Goal: Transaction & Acquisition: Purchase product/service

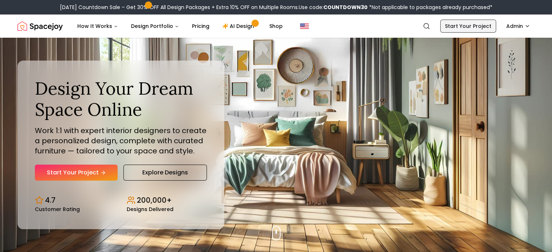
click at [478, 31] on link "Start Your Project" at bounding box center [468, 26] width 56 height 13
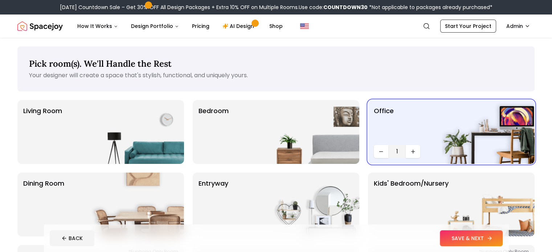
click at [502, 234] on button "SAVE & NEXT" at bounding box center [471, 238] width 63 height 16
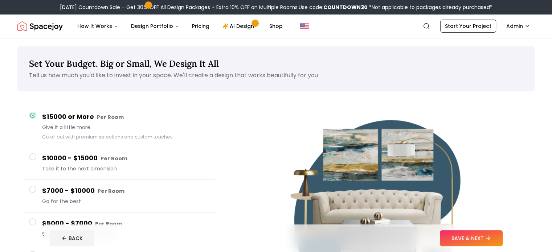
click at [502, 234] on button "SAVE & NEXT" at bounding box center [471, 238] width 63 height 16
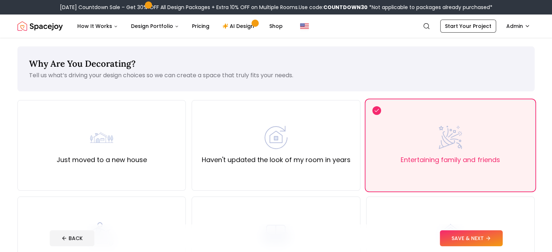
click at [502, 234] on button "SAVE & NEXT" at bounding box center [471, 238] width 63 height 16
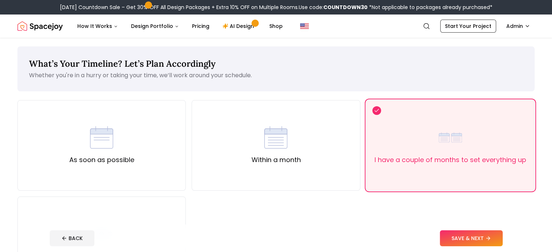
click at [502, 234] on button "SAVE & NEXT" at bounding box center [471, 238] width 63 height 16
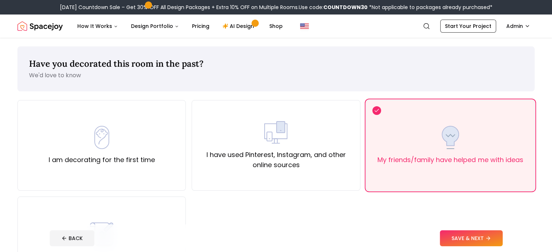
click at [502, 234] on button "SAVE & NEXT" at bounding box center [471, 238] width 63 height 16
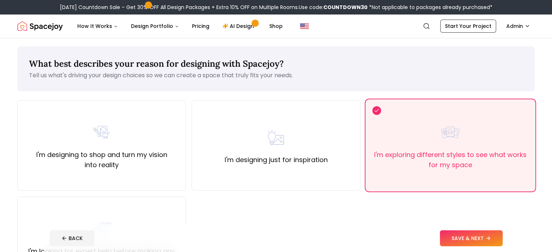
click at [502, 234] on button "SAVE & NEXT" at bounding box center [471, 238] width 63 height 16
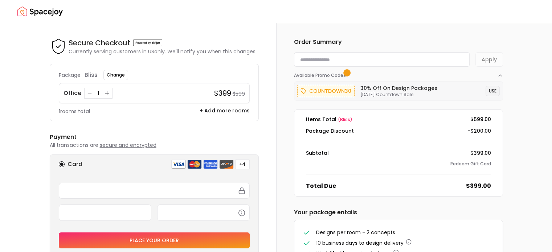
click at [492, 92] on button "USE" at bounding box center [492, 91] width 14 height 10
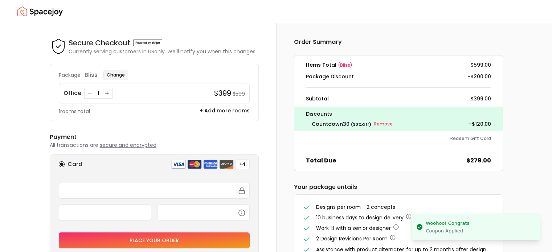
click at [111, 75] on button "Change" at bounding box center [115, 75] width 25 height 10
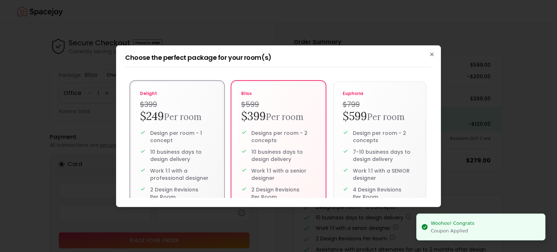
click at [156, 107] on h4 "$399" at bounding box center [177, 104] width 74 height 10
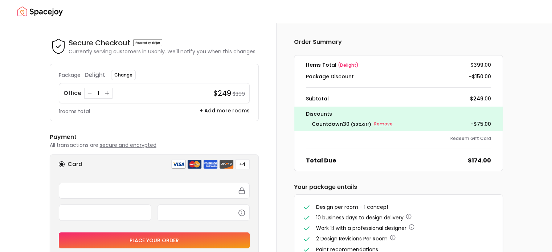
click at [377, 124] on small "Remove" at bounding box center [383, 124] width 18 height 6
